Goal: Task Accomplishment & Management: Use online tool/utility

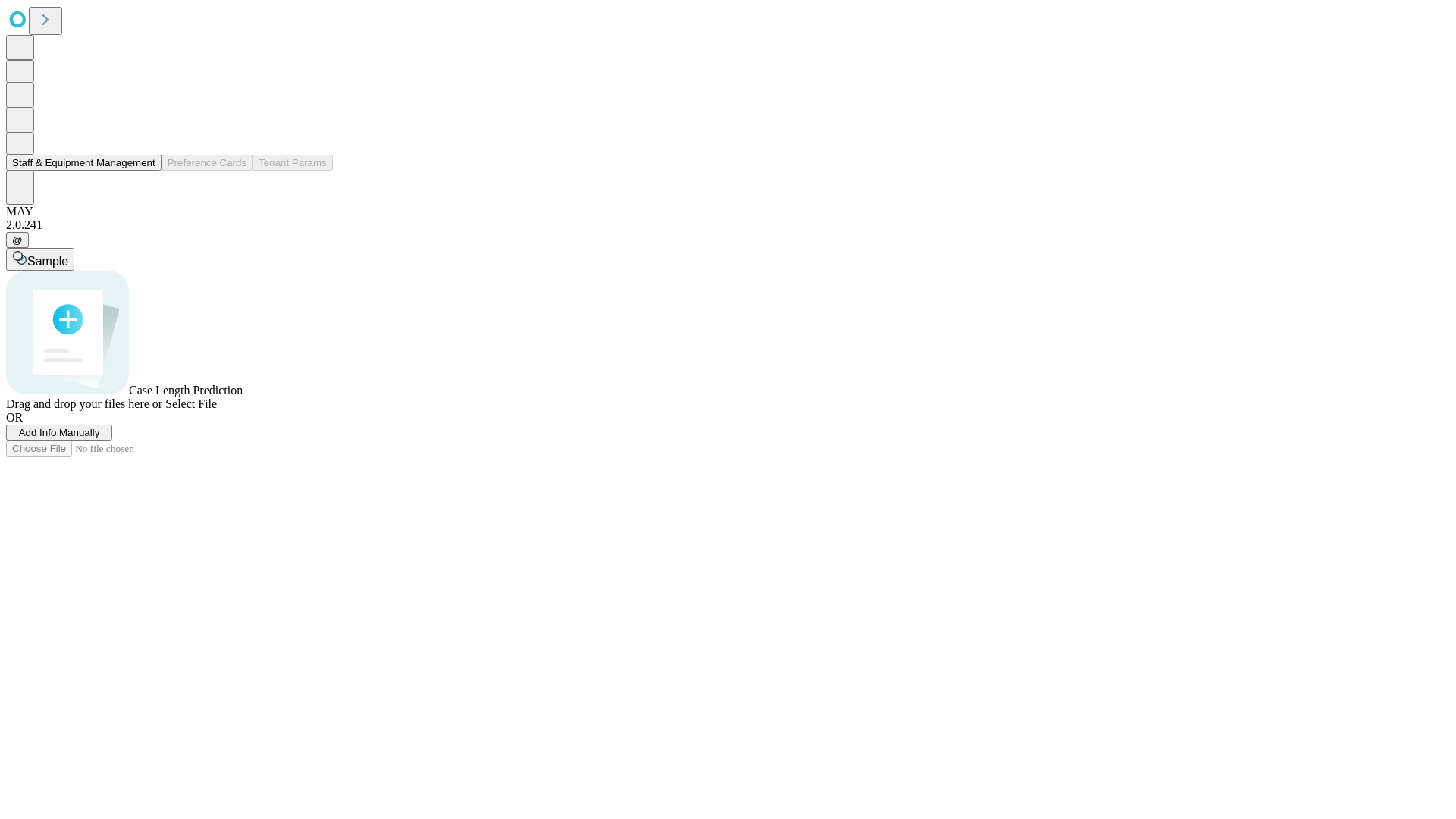
click at [144, 171] on button "Staff & Equipment Management" at bounding box center [83, 162] width 156 height 16
